Goal: Transaction & Acquisition: Purchase product/service

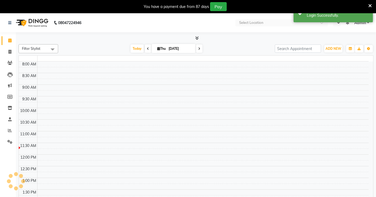
select select "en"
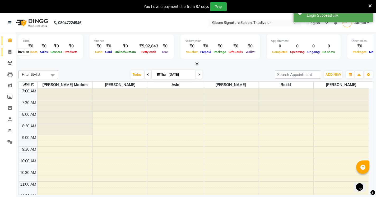
click at [10, 52] on icon at bounding box center [9, 52] width 3 height 4
select select "service"
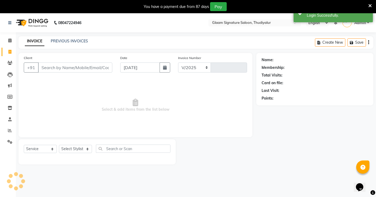
select select "4439"
type input "0562"
click at [59, 41] on link "PREVIOUS INVOICES" at bounding box center [69, 41] width 37 height 5
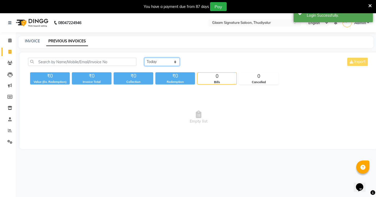
click at [162, 63] on select "Today Yesterday Custom Range" at bounding box center [161, 62] width 35 height 8
select select "yesterday"
click at [144, 58] on select "Today Yesterday Custom Range" at bounding box center [161, 62] width 35 height 8
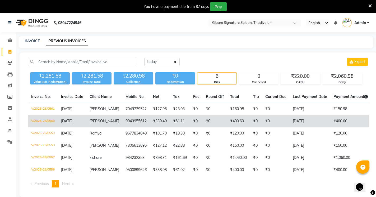
click at [135, 120] on td "9043955612" at bounding box center [136, 121] width 28 height 12
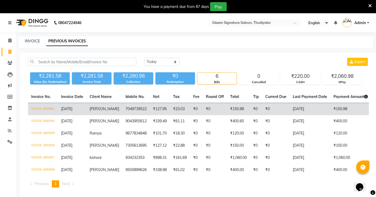
click at [134, 109] on td "7049739522" at bounding box center [136, 109] width 28 height 12
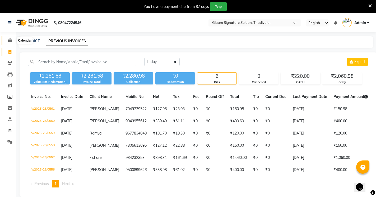
click at [9, 40] on icon at bounding box center [9, 40] width 3 height 4
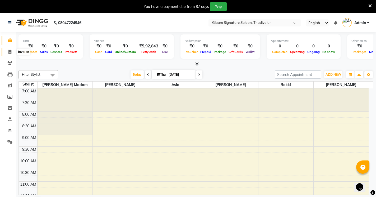
click at [9, 50] on icon at bounding box center [9, 52] width 3 height 4
select select "service"
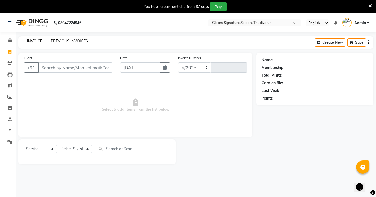
select select "4439"
type input "0562"
click at [63, 39] on link "PREVIOUS INVOICES" at bounding box center [69, 41] width 37 height 5
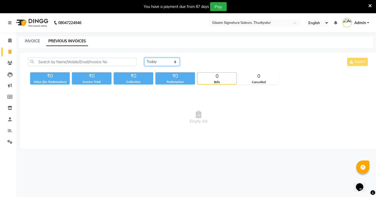
click at [158, 62] on select "Today Yesterday Custom Range" at bounding box center [161, 62] width 35 height 8
select select "yesterday"
click at [144, 58] on select "Today Yesterday Custom Range" at bounding box center [161, 62] width 35 height 8
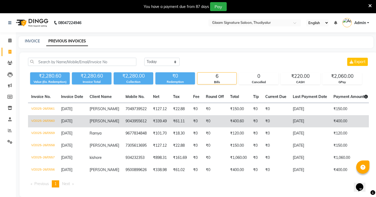
click at [122, 121] on td "9043955612" at bounding box center [136, 121] width 28 height 12
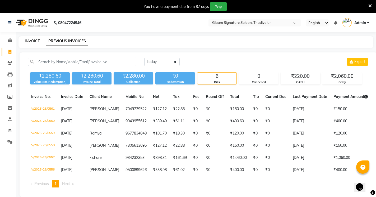
click at [33, 41] on link "INVOICE" at bounding box center [32, 41] width 15 height 5
select select "service"
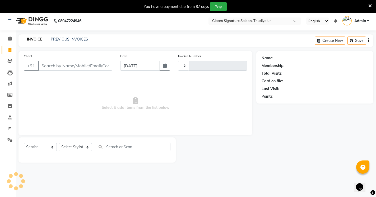
type input "0562"
select select "4439"
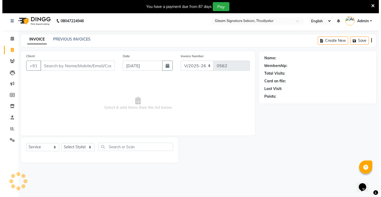
scroll to position [13, 0]
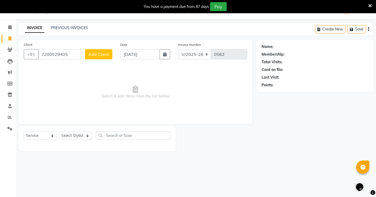
click at [56, 53] on input "7200529405" at bounding box center [61, 54] width 47 height 10
type input "7200529405"
click at [93, 57] on span "Add Client" at bounding box center [98, 54] width 21 height 5
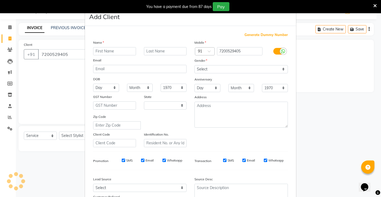
select select "35"
type input "Pranav"
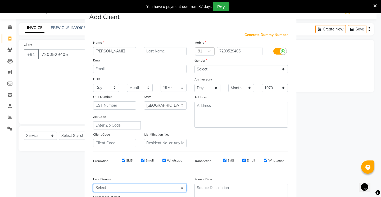
click at [103, 187] on select "Select Walk-in Referral Internet Friend Word of Mouth Advertisement Facebook Ju…" at bounding box center [139, 188] width 93 height 8
select select "30426"
click at [93, 184] on select "Select Walk-in Referral Internet Friend Word of Mouth Advertisement Facebook Ju…" at bounding box center [139, 188] width 93 height 8
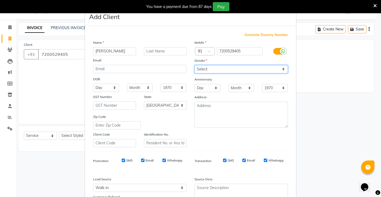
click at [200, 68] on select "Select [DEMOGRAPHIC_DATA] [DEMOGRAPHIC_DATA] Other Prefer Not To Say" at bounding box center [240, 69] width 93 height 8
select select "[DEMOGRAPHIC_DATA]"
click at [194, 65] on select "Select [DEMOGRAPHIC_DATA] [DEMOGRAPHIC_DATA] Other Prefer Not To Say" at bounding box center [240, 69] width 93 height 8
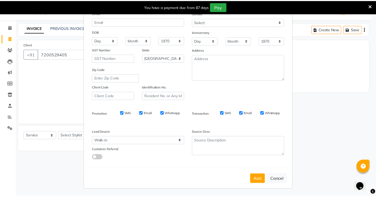
scroll to position [47, 0]
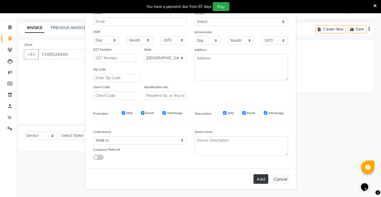
click at [259, 179] on button "Add" at bounding box center [260, 179] width 15 height 10
select select
select select "null"
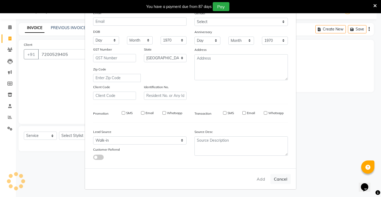
select select
checkbox input "false"
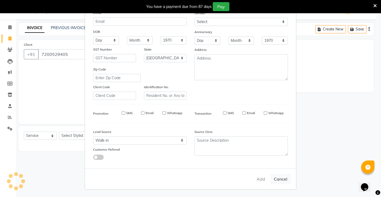
checkbox input "false"
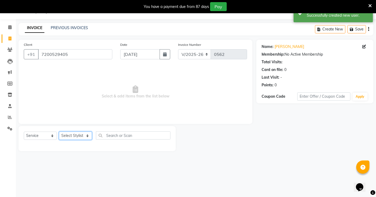
click at [68, 136] on select "Select Stylist Arif Asia Geetha Pnp Rakki [PERSON_NAME] [PERSON_NAME]" at bounding box center [75, 135] width 33 height 8
select select "88190"
click at [59, 131] on select "Select Stylist Arif Asia Geetha Pnp Rakki [PERSON_NAME] [PERSON_NAME]" at bounding box center [75, 135] width 33 height 8
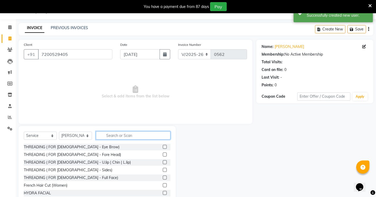
click at [106, 137] on input "text" at bounding box center [133, 135] width 75 height 8
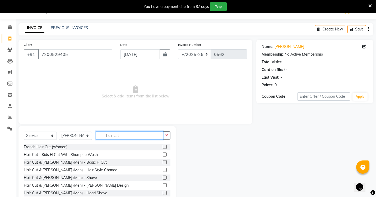
type input "hair cut"
click at [163, 162] on label at bounding box center [165, 162] width 4 height 4
click at [163, 162] on input "checkbox" at bounding box center [164, 162] width 3 height 3
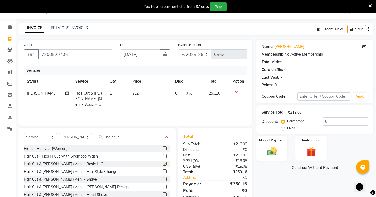
checkbox input "false"
click at [288, 129] on label "Fixed" at bounding box center [292, 127] width 8 height 5
click at [283, 129] on input "Fixed" at bounding box center [285, 128] width 4 height 4
radio input "true"
click at [330, 121] on input "0" at bounding box center [345, 121] width 45 height 8
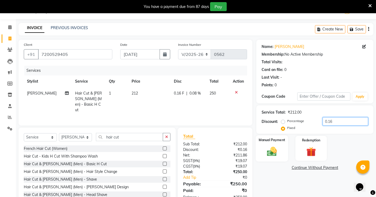
type input "0.16"
click at [272, 149] on img at bounding box center [272, 150] width 16 height 11
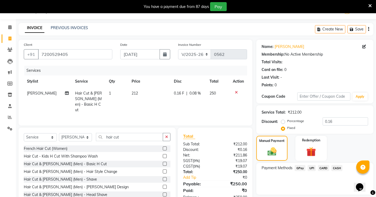
click at [337, 167] on span "CASH" at bounding box center [337, 168] width 11 height 6
click at [334, 194] on button "Add Payment" at bounding box center [334, 196] width 68 height 8
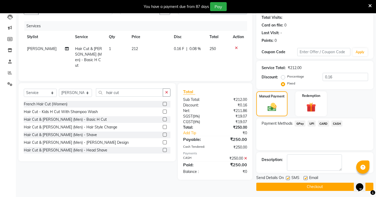
scroll to position [60, 0]
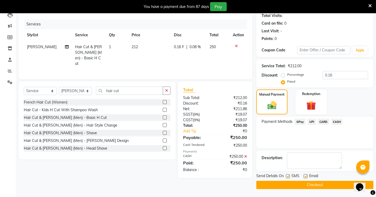
click at [316, 184] on button "Checkout" at bounding box center [315, 185] width 117 height 8
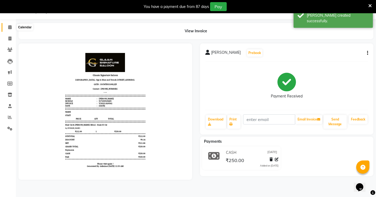
click at [9, 27] on icon at bounding box center [9, 27] width 3 height 4
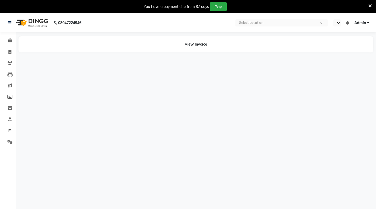
select select "en"
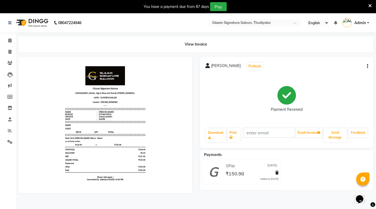
click at [368, 66] on icon "button" at bounding box center [367, 66] width 1 height 0
click at [342, 73] on div "Edit Invoice" at bounding box center [342, 73] width 36 height 7
select select "service"
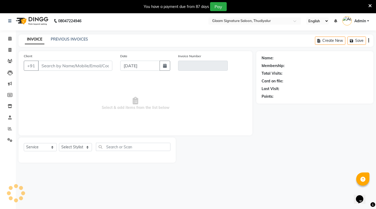
scroll to position [13, 0]
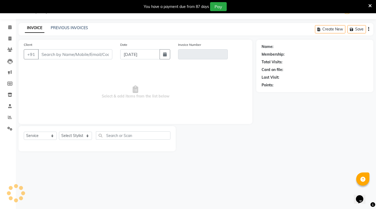
type input "7049739522"
type input "V/2025-26/0561"
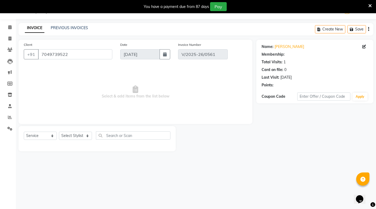
type input "[DATE]"
select select "select"
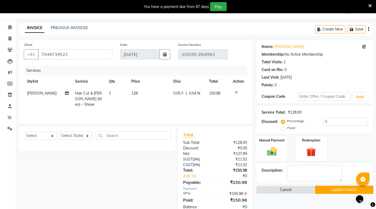
click at [245, 193] on icon at bounding box center [245, 194] width 3 height 4
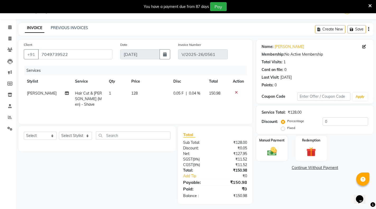
click at [147, 101] on td "128" at bounding box center [149, 98] width 42 height 23
select select "88190"
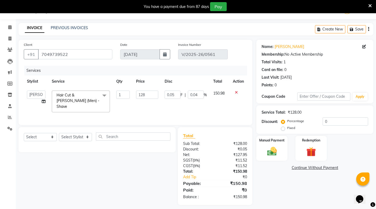
click at [288, 129] on label "Fixed" at bounding box center [292, 127] width 8 height 5
click at [284, 129] on input "Fixed" at bounding box center [285, 128] width 4 height 4
radio input "true"
type input "0"
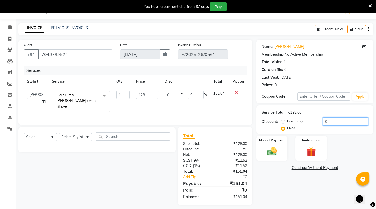
click at [328, 120] on input "0" at bounding box center [345, 121] width 45 height 8
type input "0.9"
type input "0.7"
type input "0.98"
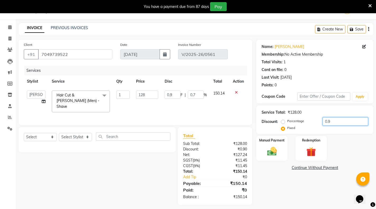
type input "0.98"
type input "0.77"
type input "0.98"
click at [212, 110] on td "150.06" at bounding box center [220, 101] width 20 height 28
click at [166, 172] on div "Select Service Product Membership Package Voucher Prepaid Gift Card Select Styl…" at bounding box center [95, 166] width 161 height 78
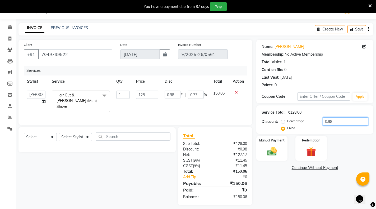
drag, startPoint x: 322, startPoint y: 121, endPoint x: 333, endPoint y: 119, distance: 10.9
click at [333, 119] on input "0.98" at bounding box center [345, 121] width 45 height 8
type input "0"
click at [328, 122] on input "number" at bounding box center [345, 121] width 45 height 8
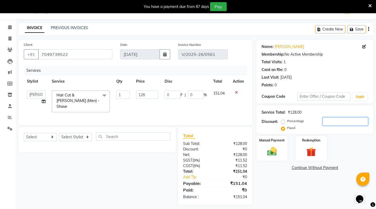
type input "1"
type input "0.78"
type input "1.04"
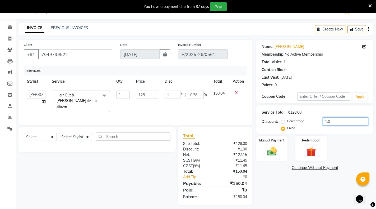
type input "0.81"
type input "1.04"
click at [272, 152] on img at bounding box center [272, 150] width 16 height 11
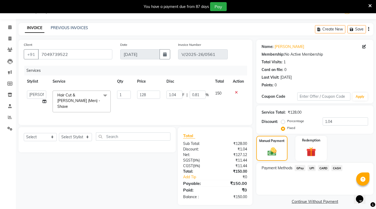
click at [302, 169] on span "GPay" at bounding box center [300, 168] width 11 height 6
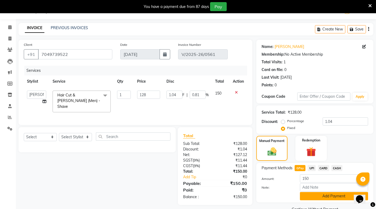
click at [317, 196] on button "Add Payment" at bounding box center [334, 196] width 68 height 8
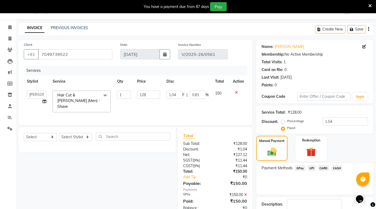
scroll to position [40, 0]
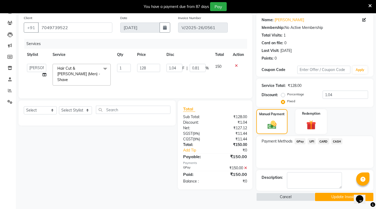
click at [340, 196] on button "Update Invoice" at bounding box center [344, 197] width 58 height 8
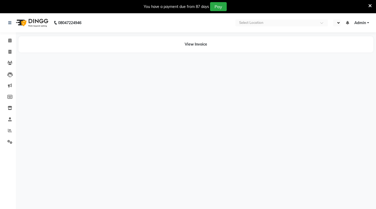
select select "en"
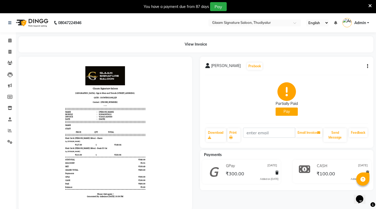
click at [368, 66] on icon "button" at bounding box center [367, 66] width 1 height 0
click at [335, 72] on div "Edit Invoice" at bounding box center [342, 73] width 36 height 7
select select "service"
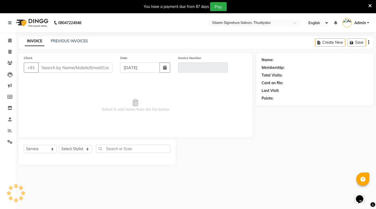
scroll to position [13, 0]
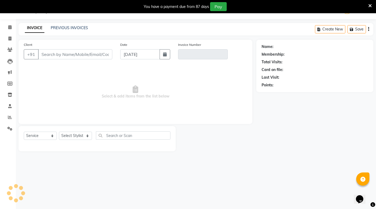
type input "9043955612"
type input "V/2025-26/0560"
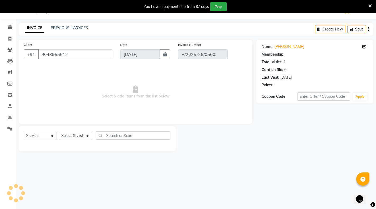
type input "[DATE]"
select select "select"
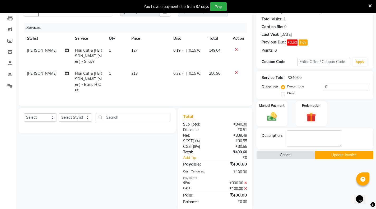
scroll to position [58, 0]
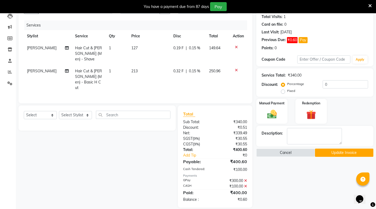
drag, startPoint x: 284, startPoint y: 92, endPoint x: 287, endPoint y: 91, distance: 3.7
click at [288, 92] on label "Fixed" at bounding box center [292, 90] width 8 height 5
click at [284, 92] on input "Fixed" at bounding box center [285, 91] width 4 height 4
radio input "true"
click at [337, 86] on input "0" at bounding box center [345, 84] width 45 height 8
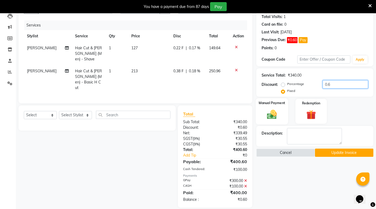
type input "0.6"
click at [275, 114] on img at bounding box center [272, 113] width 16 height 11
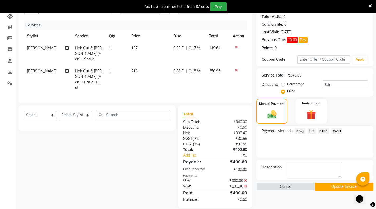
click at [300, 131] on span "GPay" at bounding box center [300, 131] width 11 height 6
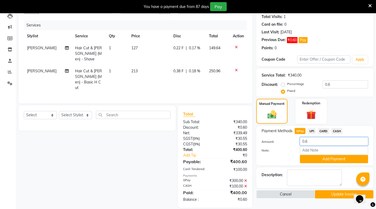
drag, startPoint x: 303, startPoint y: 140, endPoint x: 324, endPoint y: 139, distance: 21.5
click at [324, 139] on input "0.6" at bounding box center [334, 141] width 68 height 8
type input "300"
click at [330, 159] on button "Add Payment" at bounding box center [334, 159] width 68 height 8
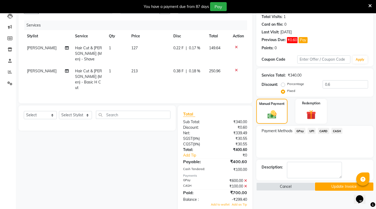
click at [335, 131] on span "CASH" at bounding box center [337, 131] width 11 height 6
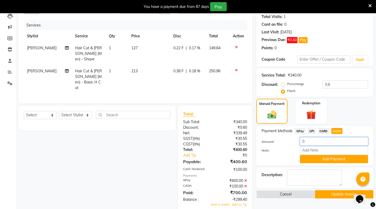
drag, startPoint x: 301, startPoint y: 140, endPoint x: 334, endPoint y: 141, distance: 32.8
click at [334, 141] on input "0" at bounding box center [334, 141] width 68 height 8
type input "100"
click at [337, 158] on button "Add Payment" at bounding box center [334, 159] width 68 height 8
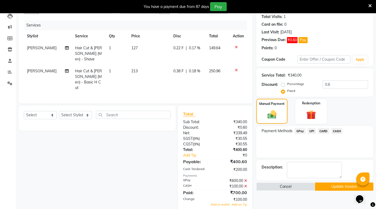
click at [343, 185] on button "Update Invoice" at bounding box center [344, 186] width 58 height 8
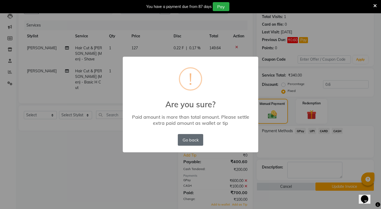
click at [190, 140] on button "Go back" at bounding box center [190, 140] width 25 height 12
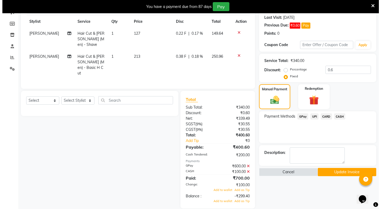
scroll to position [74, 0]
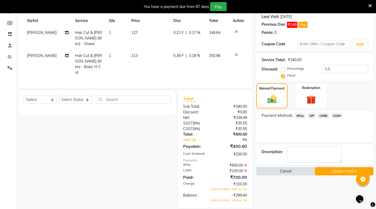
click at [297, 172] on button "Cancel" at bounding box center [286, 171] width 58 height 8
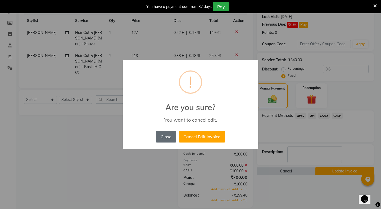
click at [165, 136] on button "Close" at bounding box center [166, 137] width 20 height 12
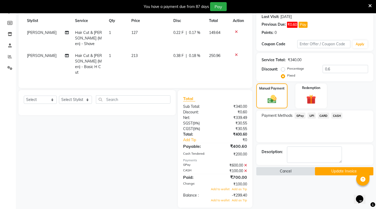
click at [292, 170] on button "Cancel" at bounding box center [286, 171] width 58 height 8
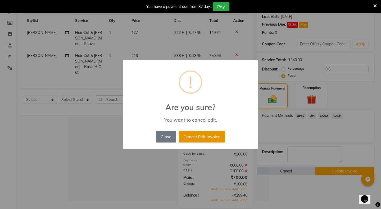
click at [213, 138] on button "Cancel Edit Invoice" at bounding box center [202, 137] width 46 height 12
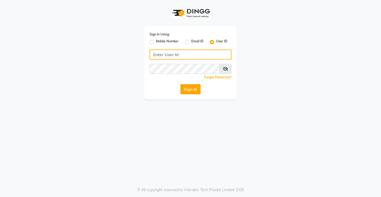
type input "glaamsalon"
click at [188, 90] on button "Sign In" at bounding box center [190, 89] width 20 height 10
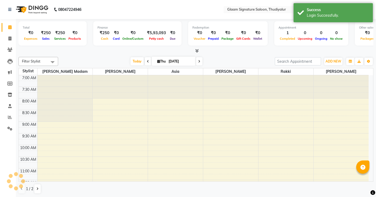
select select "en"
click at [9, 38] on icon at bounding box center [9, 39] width 3 height 4
select select "service"
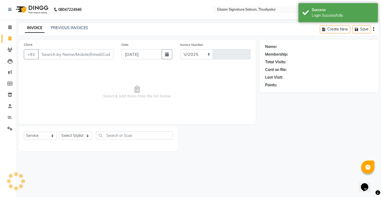
select select "4439"
type input "0563"
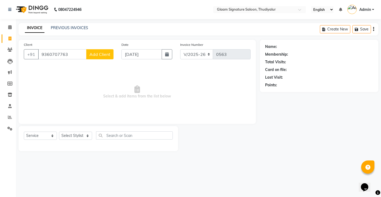
type input "9360707763"
click at [108, 54] on span "Add Client" at bounding box center [99, 54] width 21 height 5
select select "35"
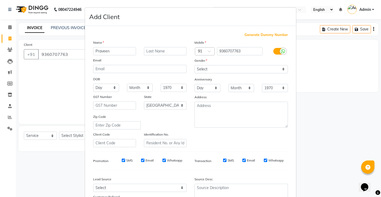
type input "Praveen"
click at [130, 187] on select "Select Walk-in Referral Internet Friend Word of Mouth Advertisement Facebook Ju…" at bounding box center [139, 188] width 93 height 8
select select "30426"
click at [93, 184] on select "Select Walk-in Referral Internet Friend Word of Mouth Advertisement Facebook Ju…" at bounding box center [139, 188] width 93 height 8
click at [205, 70] on select "Select [DEMOGRAPHIC_DATA] [DEMOGRAPHIC_DATA] Other Prefer Not To Say" at bounding box center [240, 69] width 93 height 8
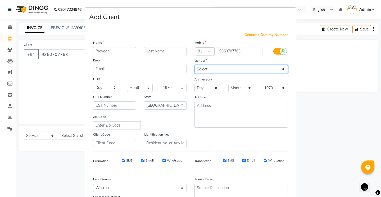
select select "[DEMOGRAPHIC_DATA]"
click at [194, 65] on select "Select [DEMOGRAPHIC_DATA] [DEMOGRAPHIC_DATA] Other Prefer Not To Say" at bounding box center [240, 69] width 93 height 8
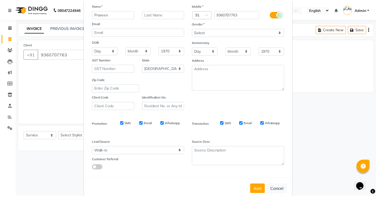
scroll to position [47, 0]
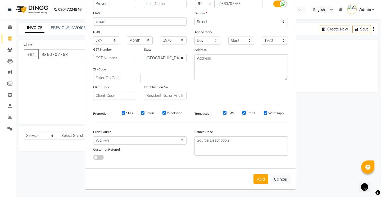
drag, startPoint x: 379, startPoint y: 131, endPoint x: 13, endPoint y: 9, distance: 385.5
click at [259, 179] on button "Add" at bounding box center [260, 179] width 15 height 10
select select
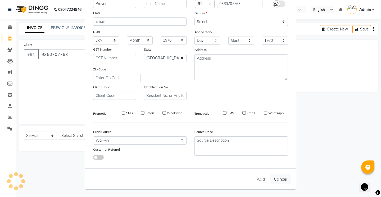
select select "null"
select select
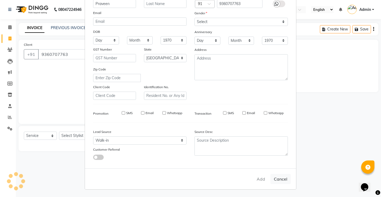
checkbox input "false"
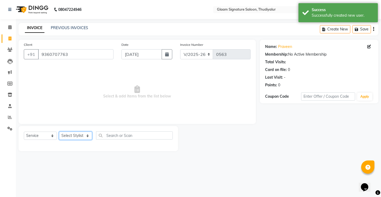
click at [65, 133] on select "Select Stylist Arif Asia Geetha Pnp Rakki [PERSON_NAME] [PERSON_NAME]" at bounding box center [75, 135] width 33 height 8
select select "88190"
click at [59, 131] on select "Select Stylist Arif Asia Geetha Pnp Rakki [PERSON_NAME] [PERSON_NAME]" at bounding box center [75, 135] width 33 height 8
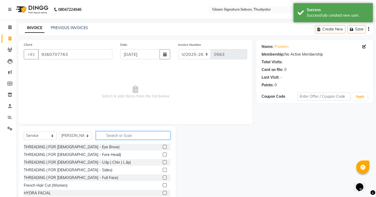
click at [102, 135] on input "text" at bounding box center [133, 135] width 75 height 8
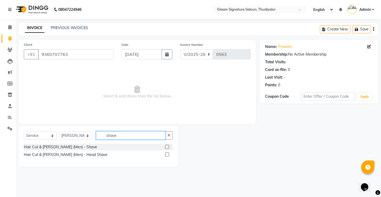
type input "shave"
click at [167, 147] on label at bounding box center [167, 147] width 4 height 4
click at [167, 147] on input "checkbox" at bounding box center [166, 146] width 3 height 3
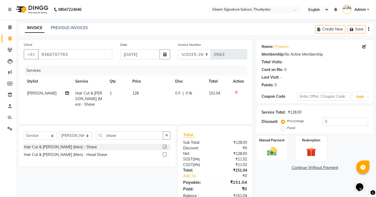
checkbox input "false"
click at [288, 129] on label "Fixed" at bounding box center [292, 127] width 8 height 5
click at [283, 129] on input "Fixed" at bounding box center [285, 128] width 4 height 4
radio input "true"
drag, startPoint x: 323, startPoint y: 122, endPoint x: 335, endPoint y: 121, distance: 11.9
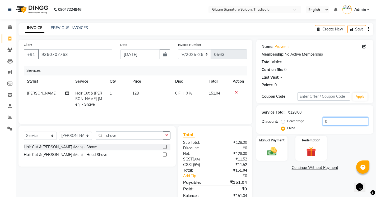
click at [335, 121] on input "0" at bounding box center [345, 121] width 45 height 8
type input "1.04"
click at [271, 152] on img at bounding box center [272, 150] width 16 height 11
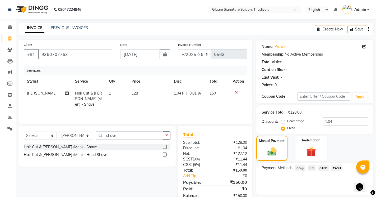
click at [301, 168] on span "GPay" at bounding box center [300, 168] width 11 height 6
click at [332, 194] on button "Add Payment" at bounding box center [334, 196] width 68 height 8
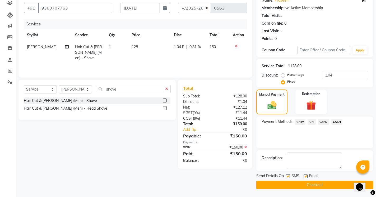
click at [314, 184] on button "Checkout" at bounding box center [315, 185] width 117 height 8
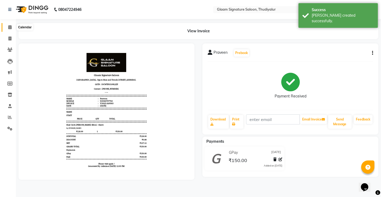
click at [10, 28] on icon at bounding box center [9, 27] width 3 height 4
